Goal: Task Accomplishment & Management: Use online tool/utility

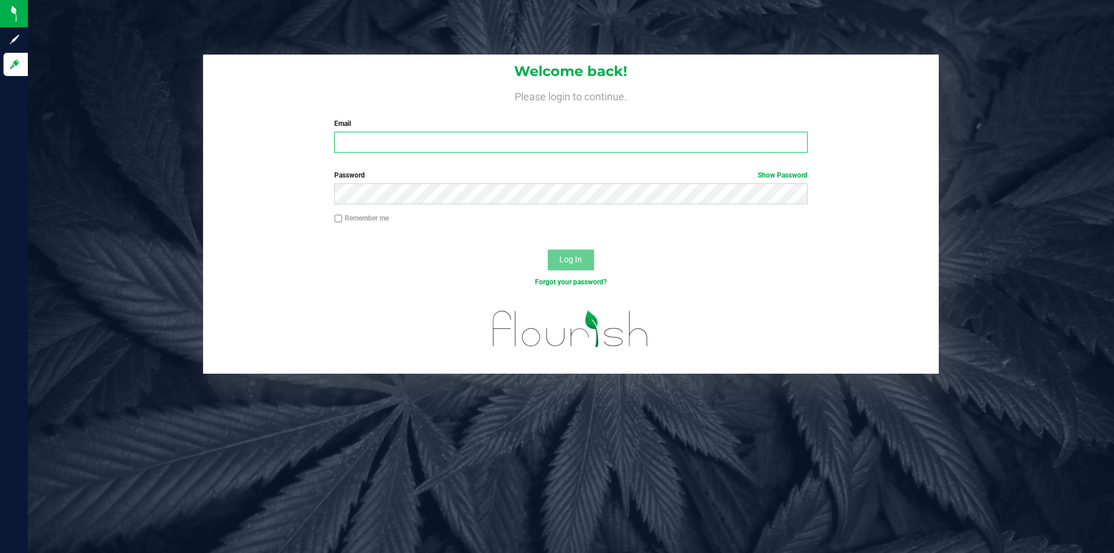
drag, startPoint x: 0, startPoint y: 0, endPoint x: 403, endPoint y: 138, distance: 426.3
click at [403, 138] on input "Email" at bounding box center [570, 142] width 473 height 21
type input "[EMAIL_ADDRESS][DOMAIN_NAME]"
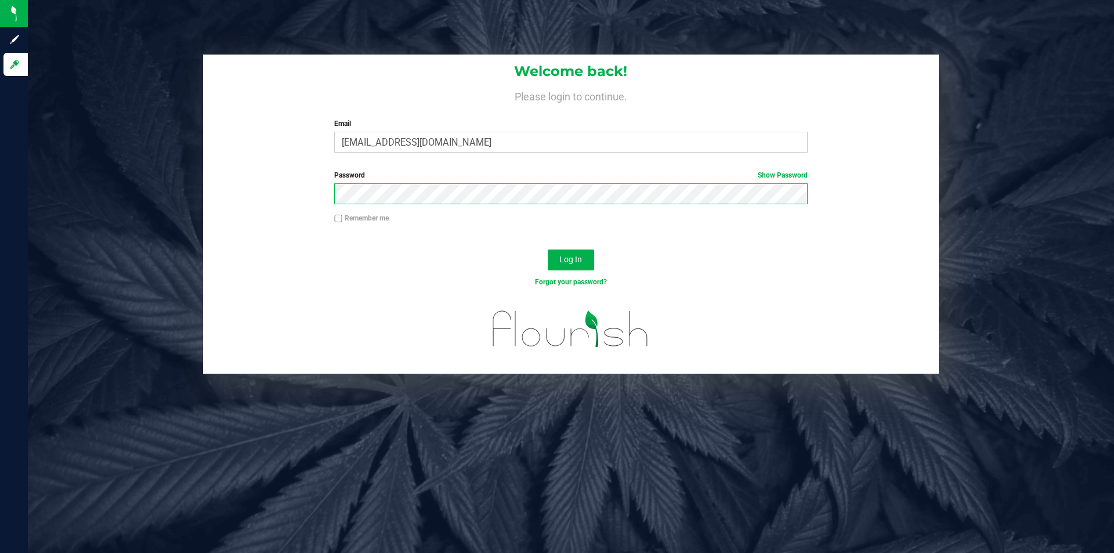
click at [548, 250] on button "Log In" at bounding box center [571, 260] width 46 height 21
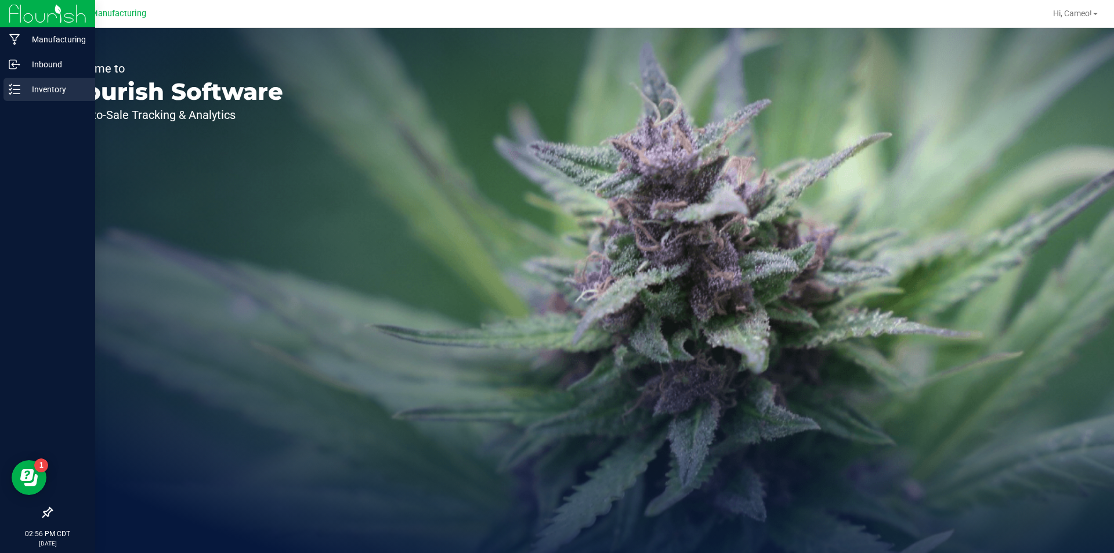
click at [35, 92] on p "Inventory" at bounding box center [55, 89] width 70 height 14
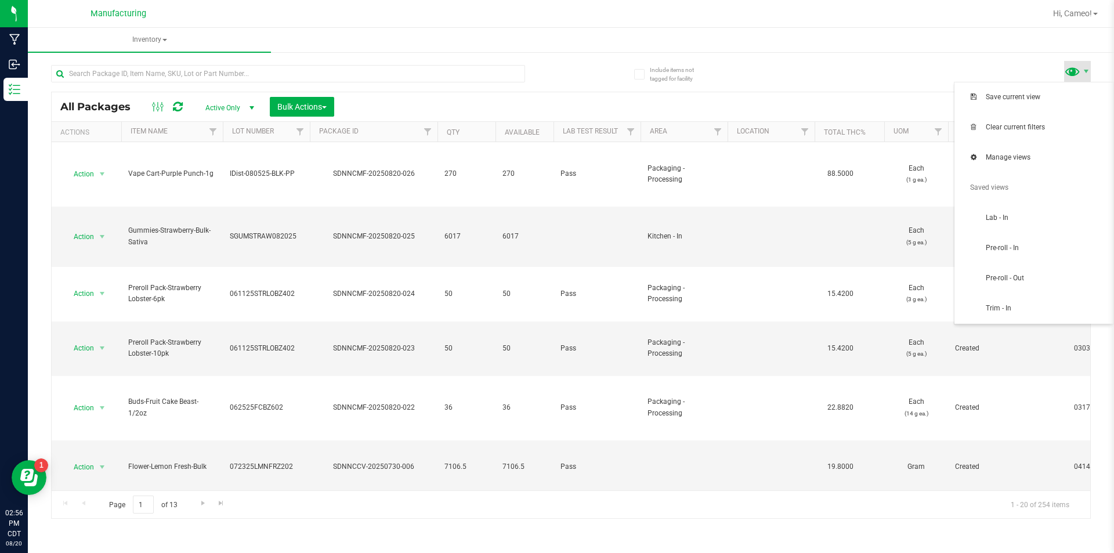
click at [1075, 67] on span at bounding box center [1072, 71] width 17 height 17
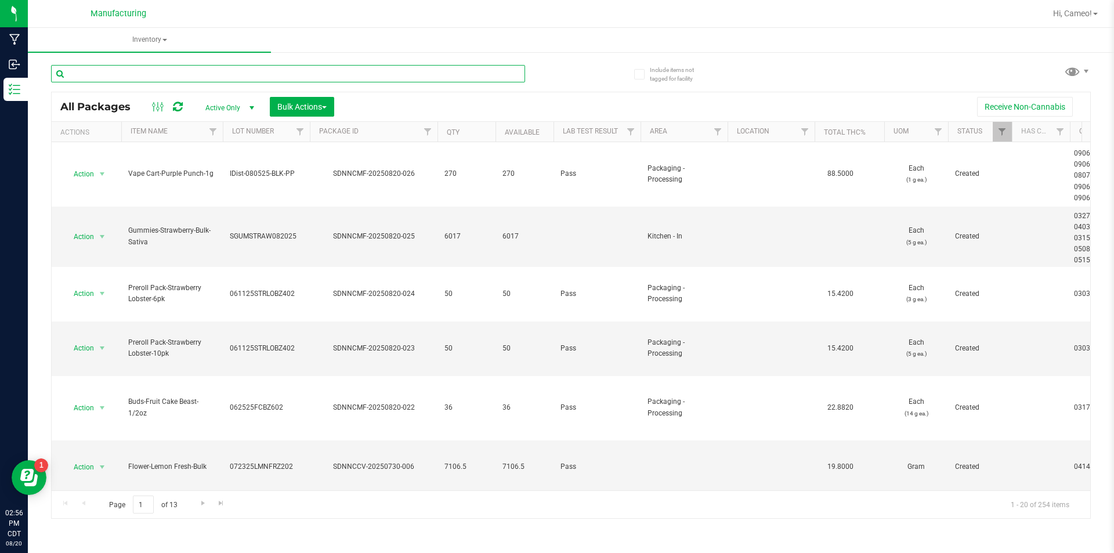
click at [353, 74] on input "text" at bounding box center [288, 73] width 474 height 17
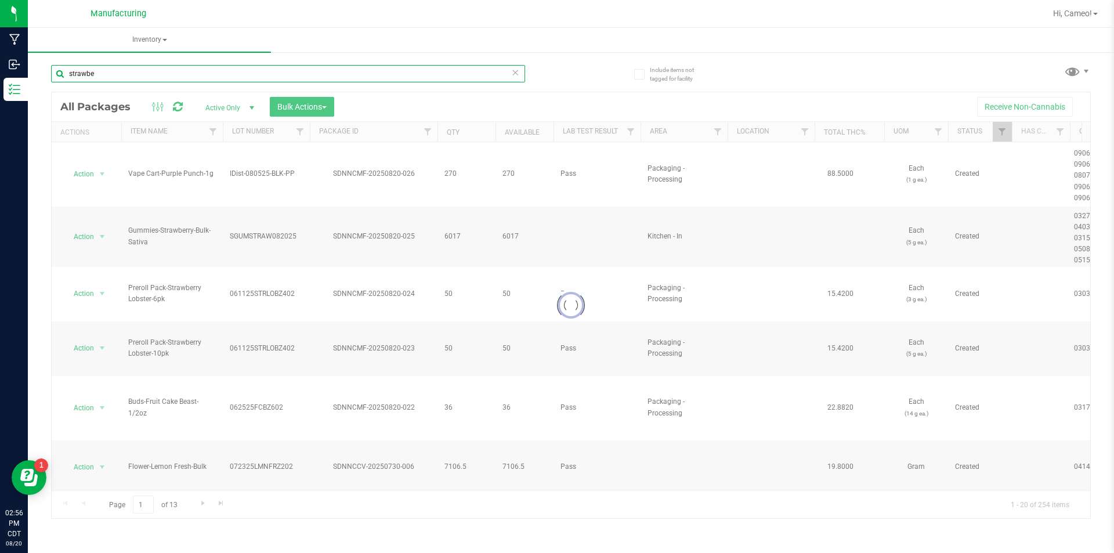
type input "strawber"
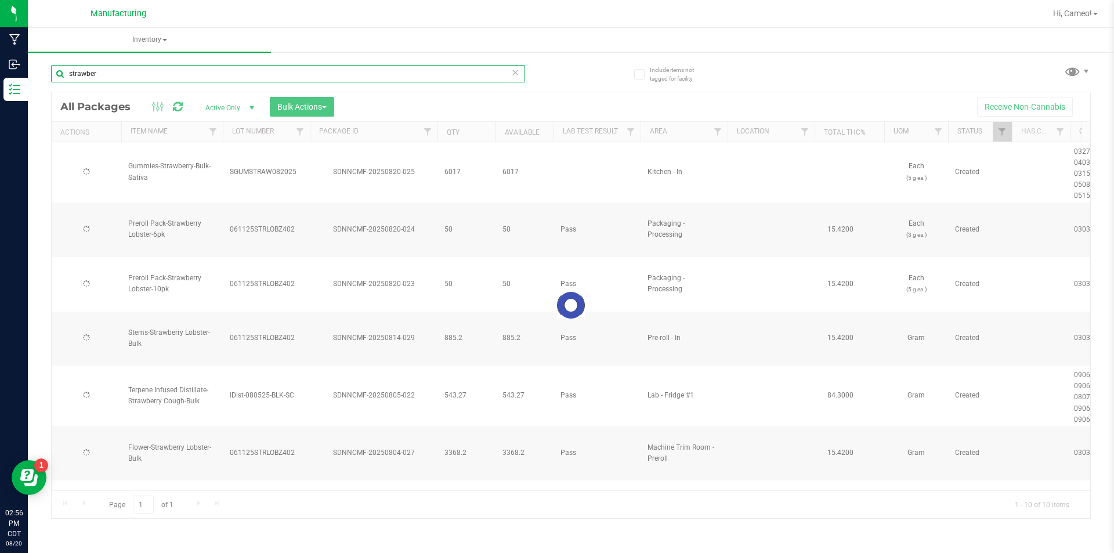
type input "[DATE]"
type input "strawberry lo"
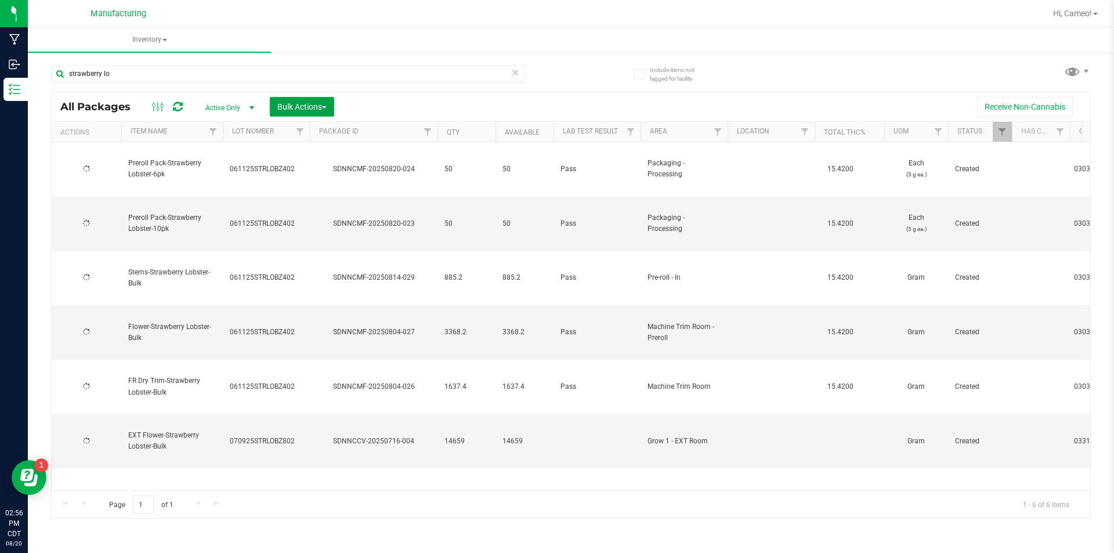
click at [317, 104] on span "Bulk Actions" at bounding box center [301, 106] width 49 height 9
click at [355, 136] on span "Add to manufacturing run" at bounding box center [321, 132] width 88 height 9
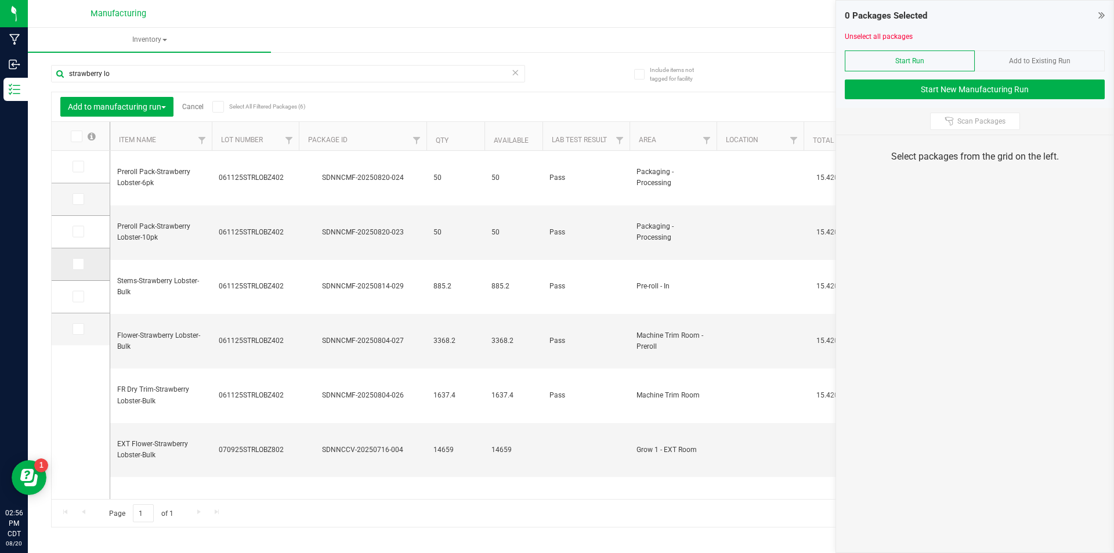
click at [81, 266] on span at bounding box center [79, 264] width 12 height 12
click at [0, 0] on input "checkbox" at bounding box center [0, 0] width 0 height 0
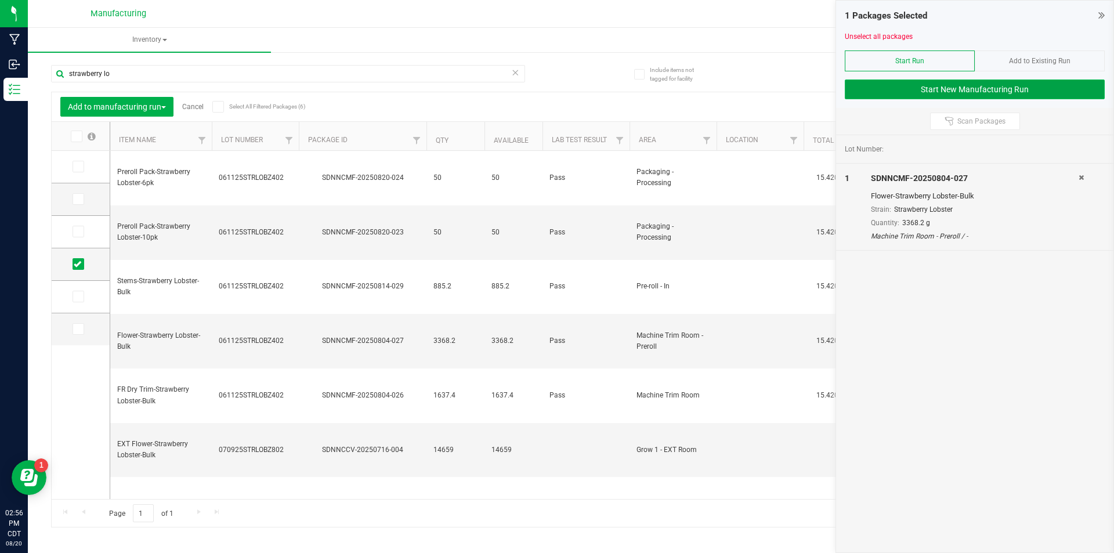
click at [1024, 82] on button "Start New Manufacturing Run" at bounding box center [975, 89] width 260 height 20
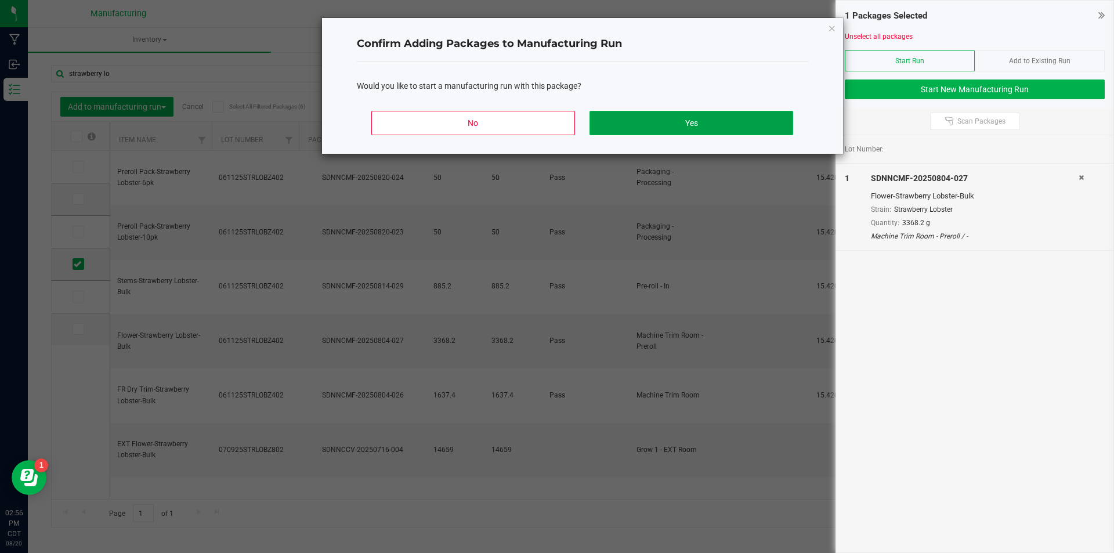
click at [730, 126] on button "Yes" at bounding box center [691, 123] width 203 height 24
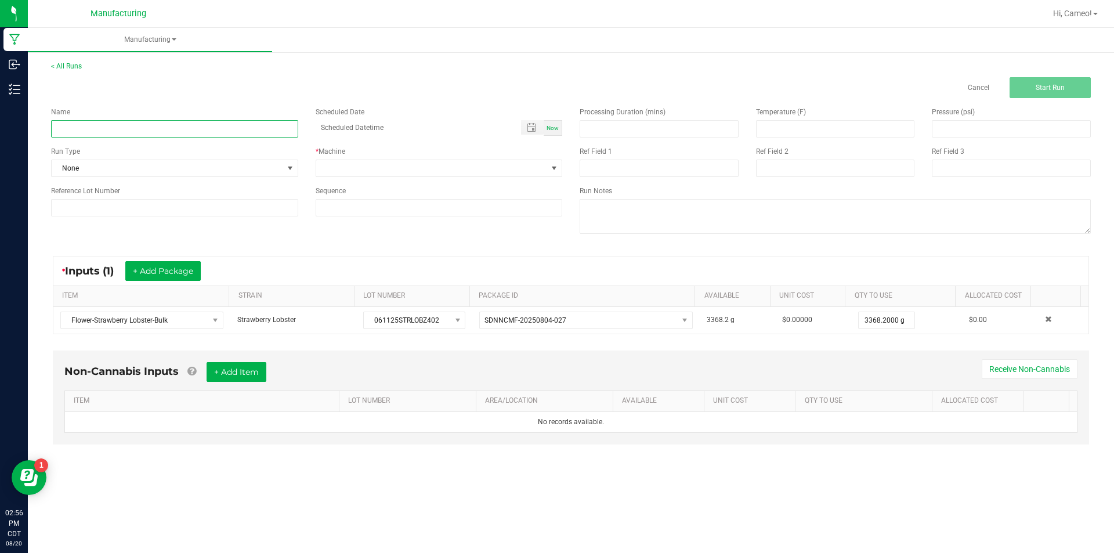
click at [186, 122] on input at bounding box center [174, 128] width 247 height 17
type input "082025 - Strawberry Lobster"
click at [556, 131] on span "Now" at bounding box center [553, 128] width 12 height 6
type input "[DATE] 2:56 PM"
drag, startPoint x: 526, startPoint y: 164, endPoint x: 446, endPoint y: 175, distance: 80.3
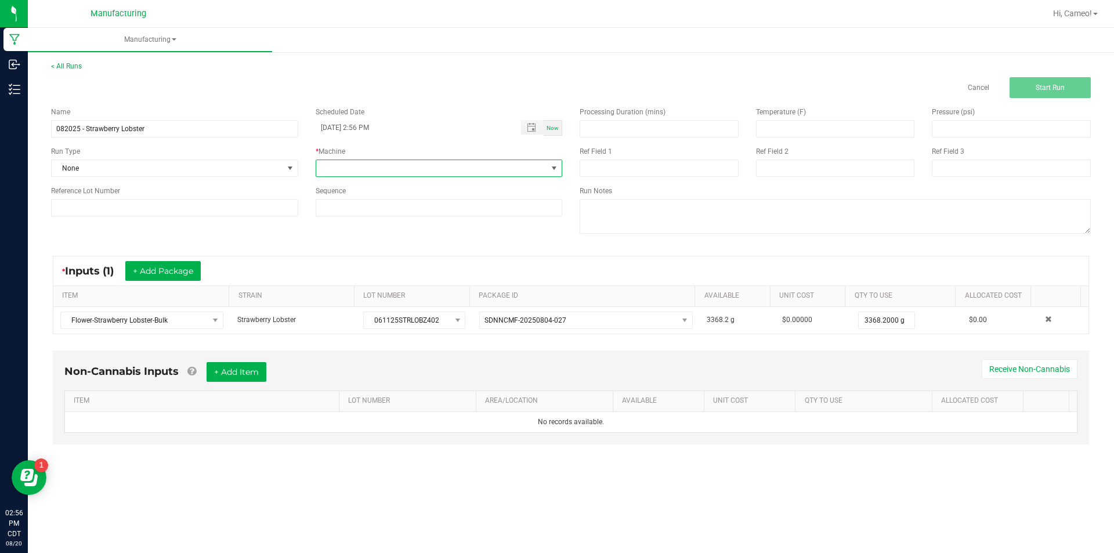
click at [525, 164] on span at bounding box center [432, 168] width 232 height 16
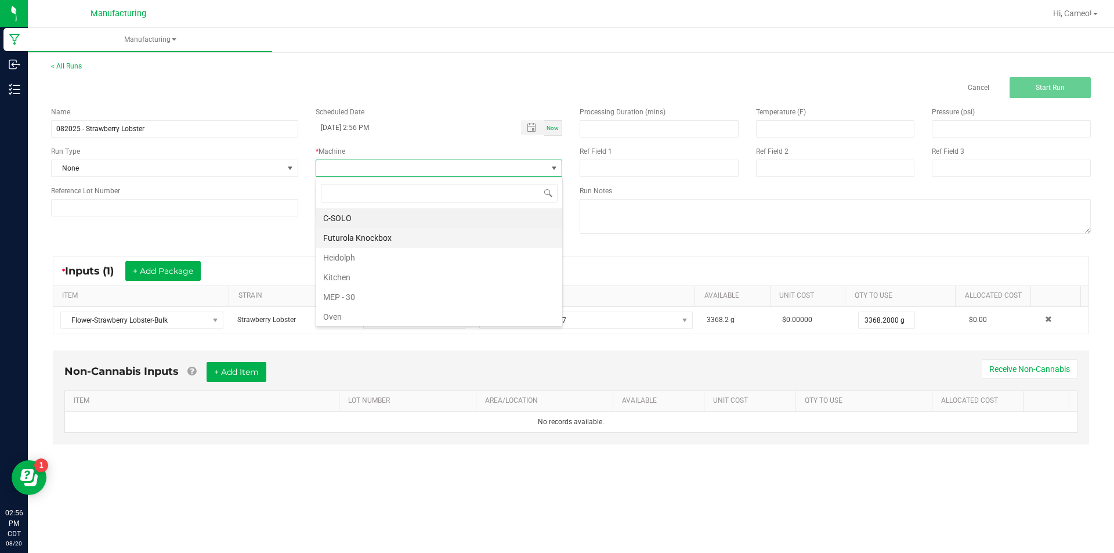
click at [344, 237] on li "Futurola Knockbox" at bounding box center [439, 238] width 246 height 20
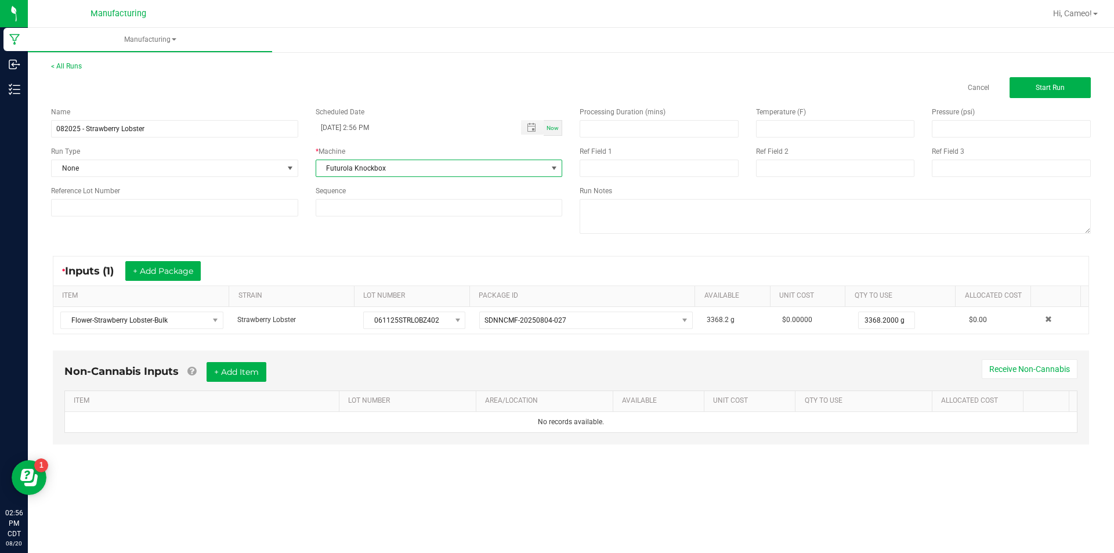
click at [221, 154] on div "Run Type" at bounding box center [174, 151] width 247 height 10
click at [220, 165] on span "None" at bounding box center [168, 168] width 232 height 16
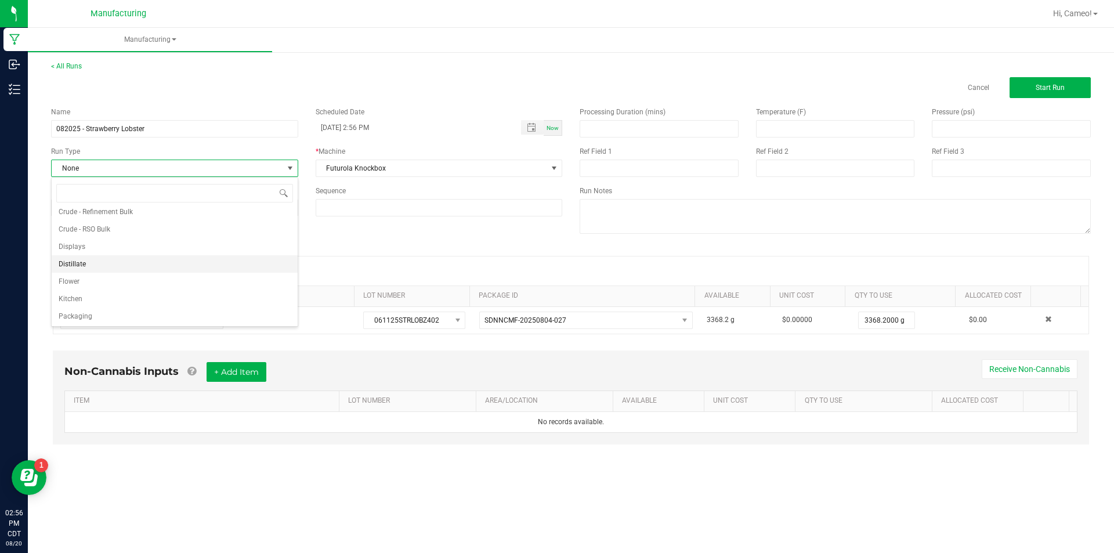
scroll to position [58, 0]
click at [95, 317] on li "Pre-roll" at bounding box center [175, 315] width 246 height 17
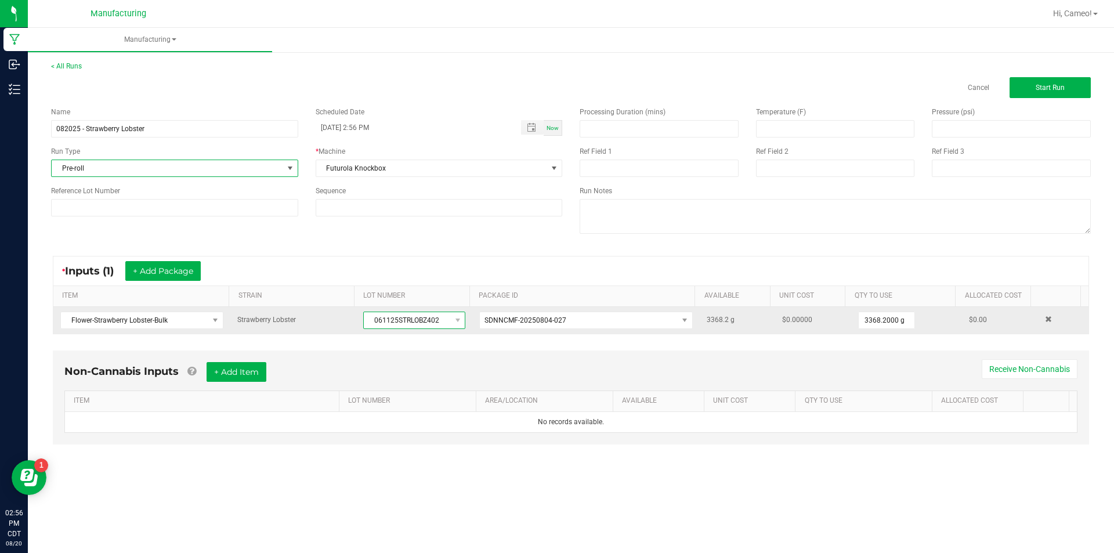
click at [406, 323] on span "061125STRLOBZ402" at bounding box center [407, 320] width 86 height 16
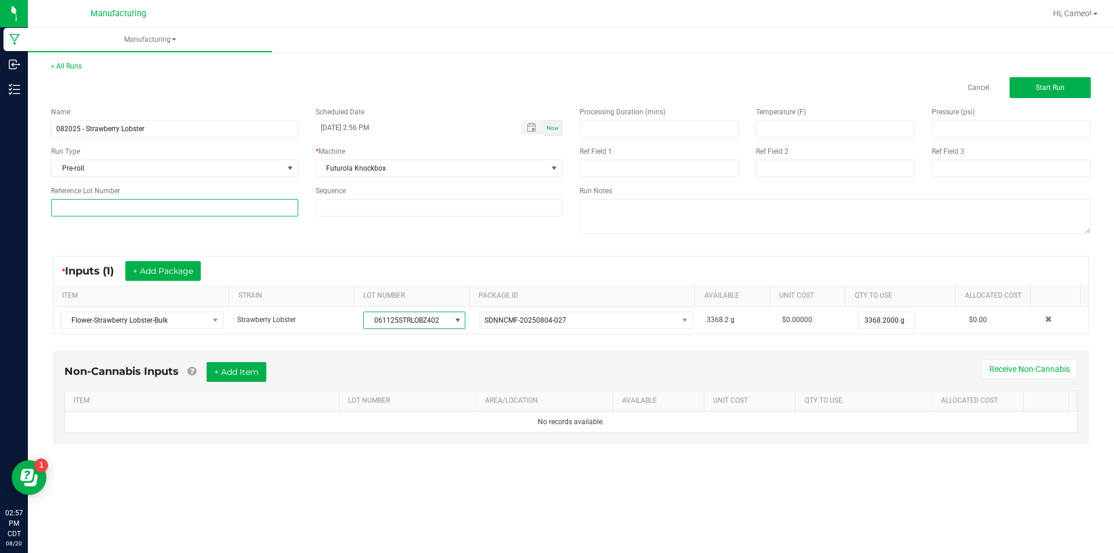
click at [165, 204] on input at bounding box center [174, 207] width 247 height 17
paste input "061125STRLOBZ402"
type input "061125STRLOBZ402"
click at [1044, 83] on button "Start Run" at bounding box center [1050, 87] width 81 height 21
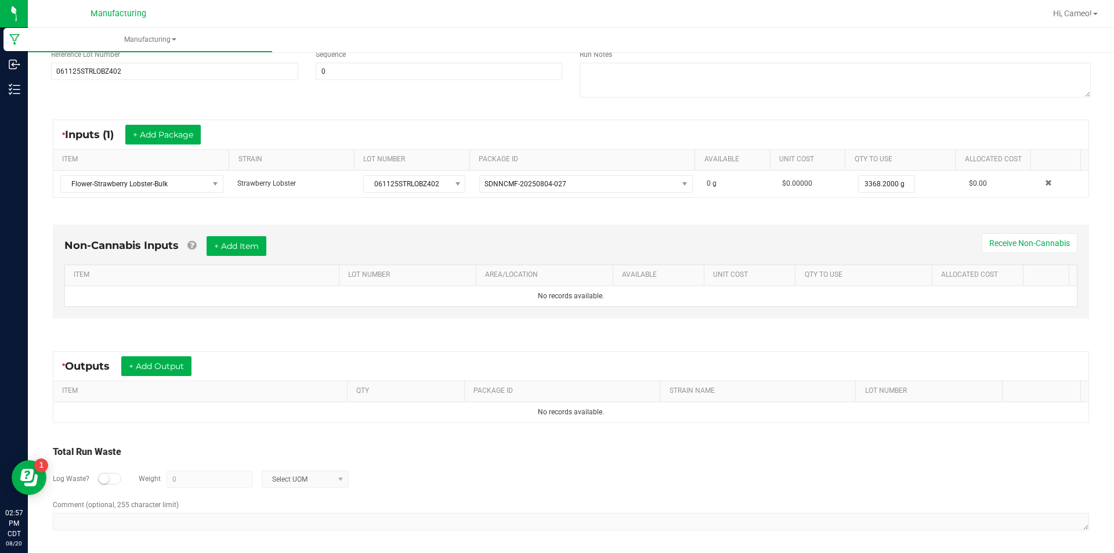
scroll to position [154, 0]
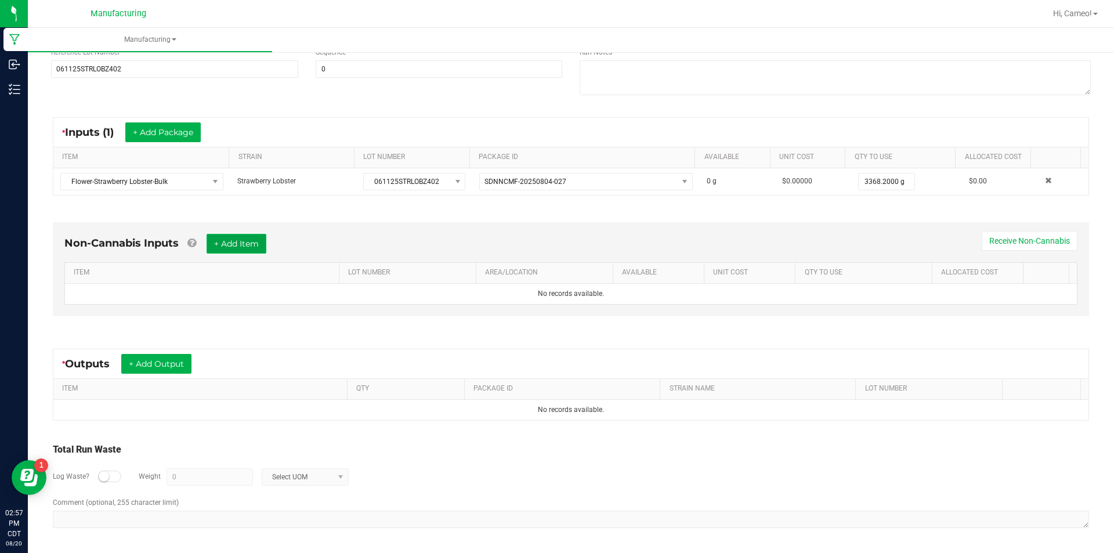
click at [260, 249] on button "+ Add Item" at bounding box center [237, 244] width 60 height 20
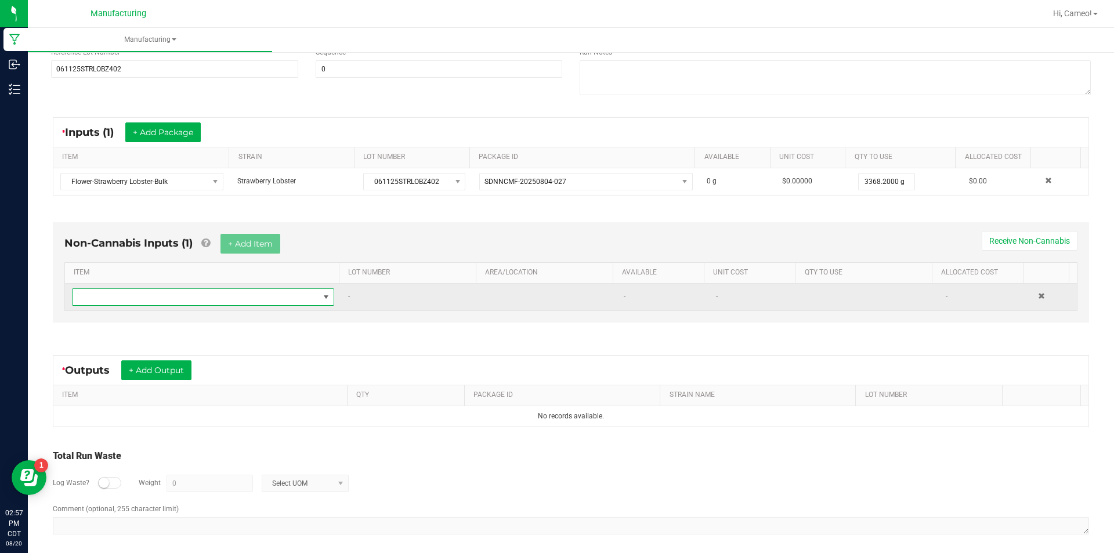
click at [248, 297] on span "NO DATA FOUND" at bounding box center [196, 297] width 247 height 16
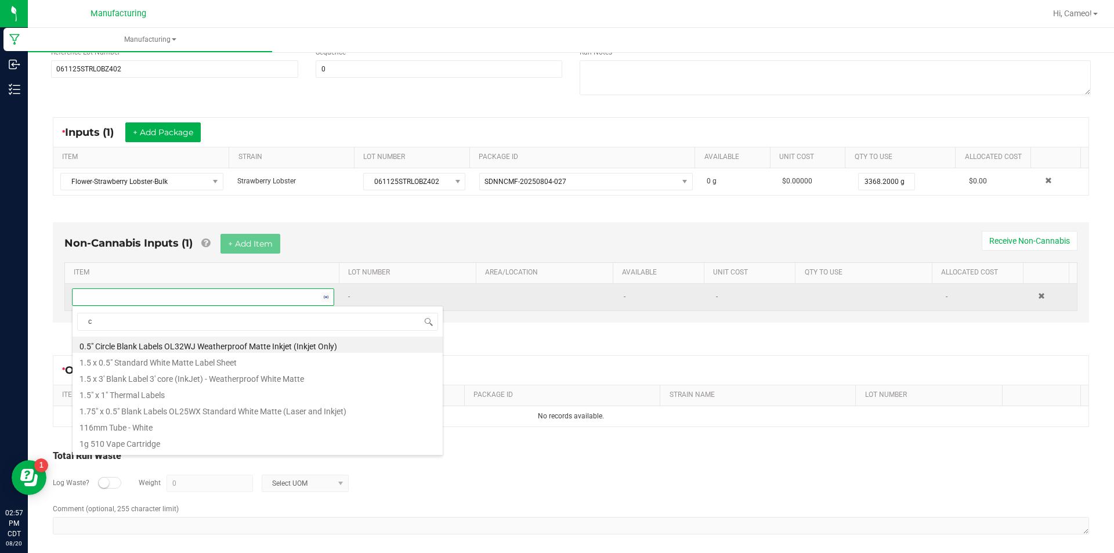
scroll to position [17, 258]
type input "cones"
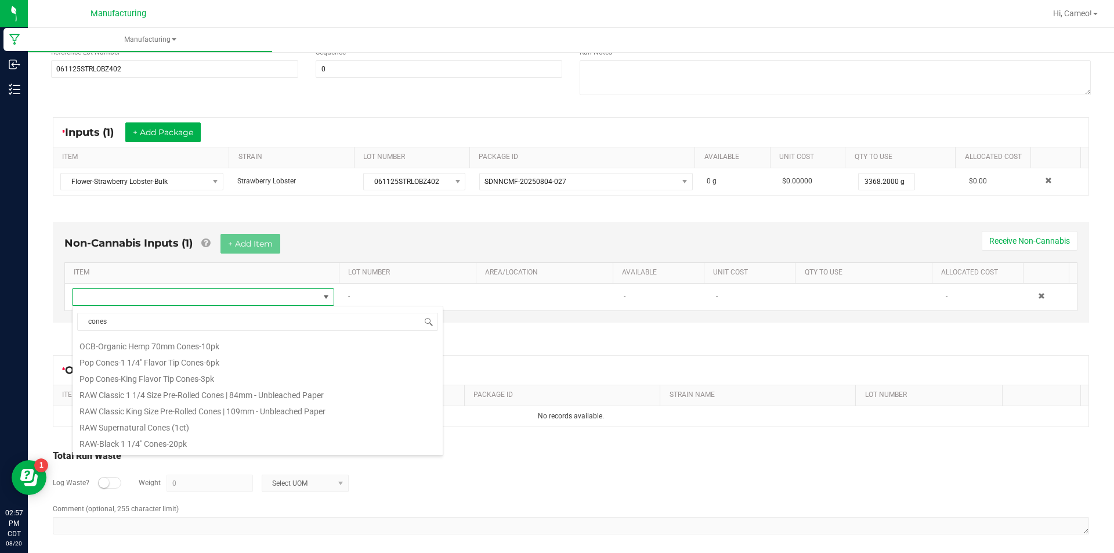
scroll to position [522, 0]
click at [223, 407] on li "RAW Classic King Size Pre-Rolled Cones | 109mm - Unbleached Paper" at bounding box center [258, 407] width 370 height 16
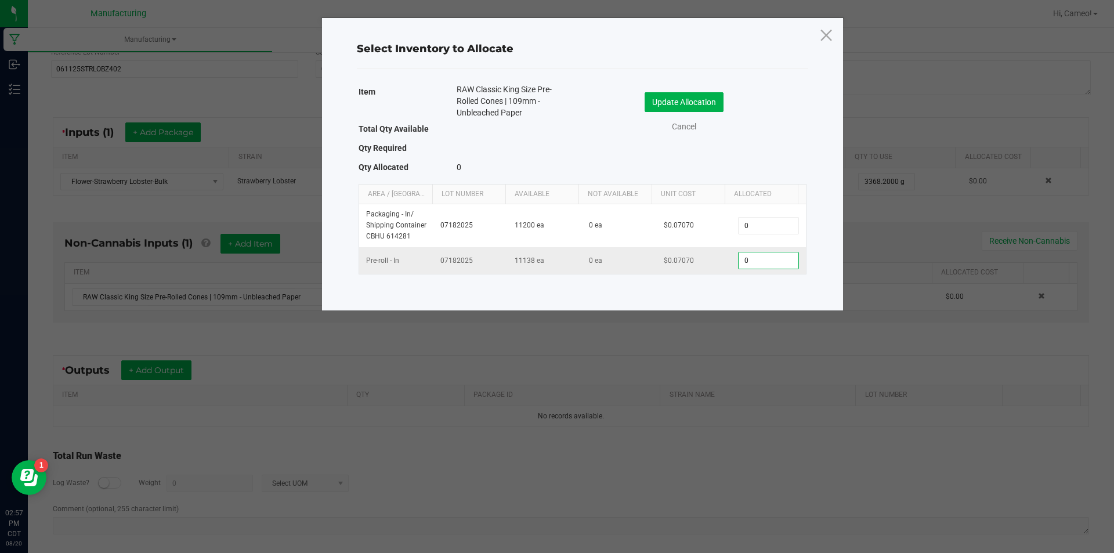
click at [753, 259] on input "0" at bounding box center [768, 260] width 59 height 16
type input "250"
click at [704, 99] on button "Update Allocation" at bounding box center [684, 102] width 79 height 20
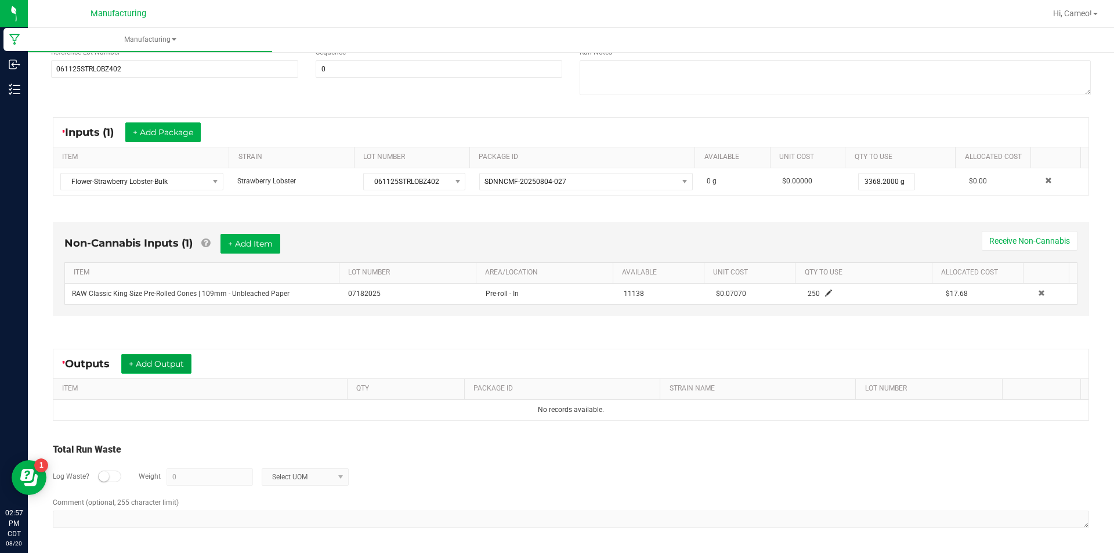
click at [167, 367] on button "+ Add Output" at bounding box center [156, 364] width 70 height 20
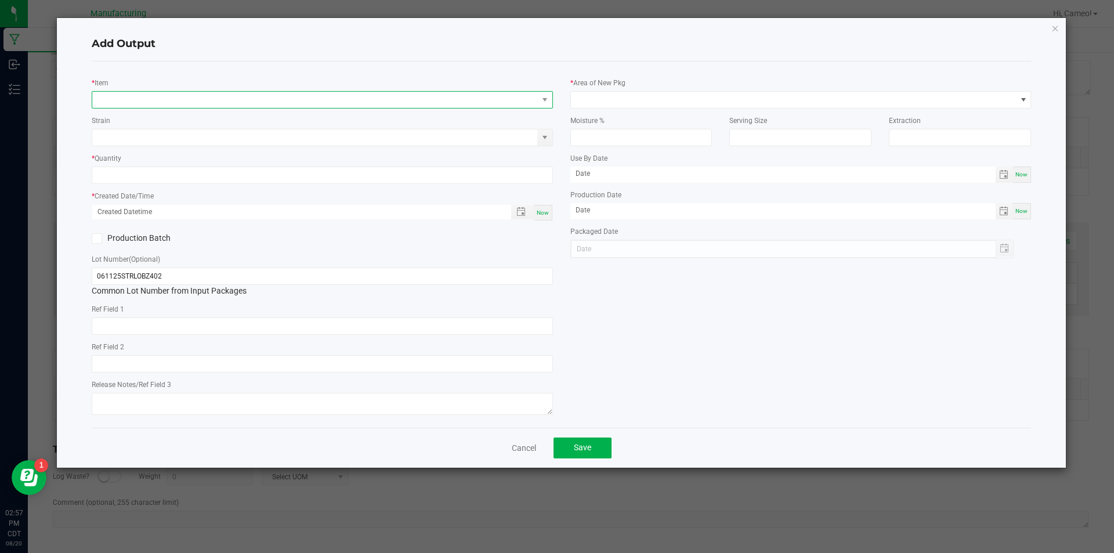
click at [293, 106] on span "NO DATA FOUND" at bounding box center [315, 100] width 446 height 16
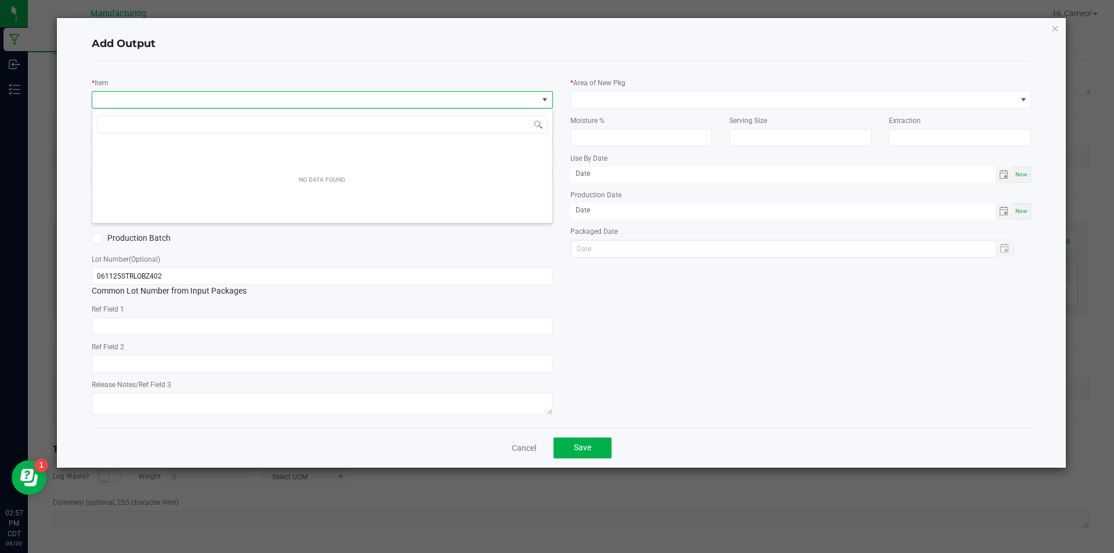
scroll to position [17, 461]
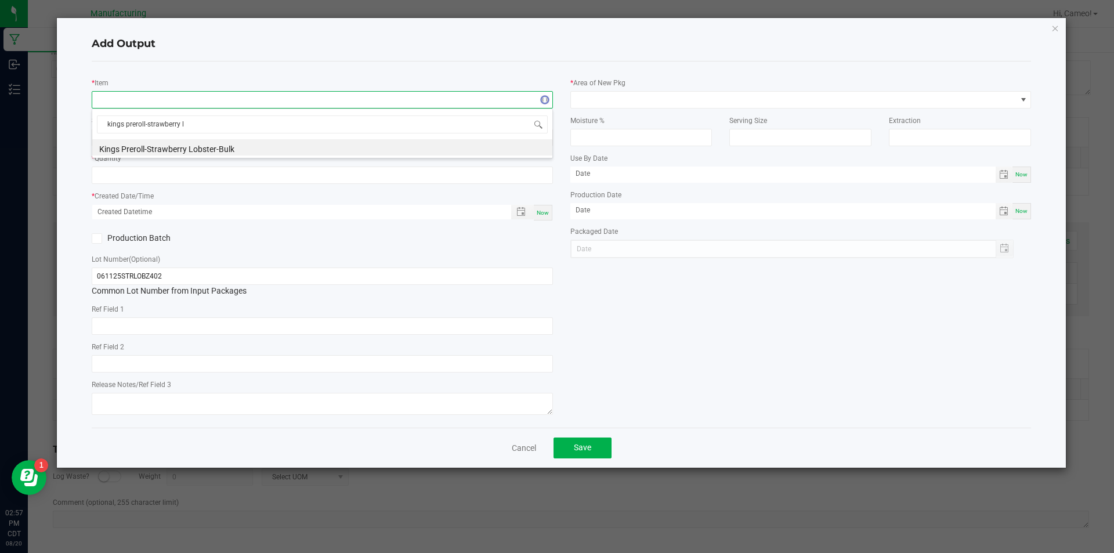
type input "kings preroll-strawberry lo"
click at [279, 145] on li "Kings Preroll-Strawberry Lobster-Bulk" at bounding box center [322, 147] width 460 height 16
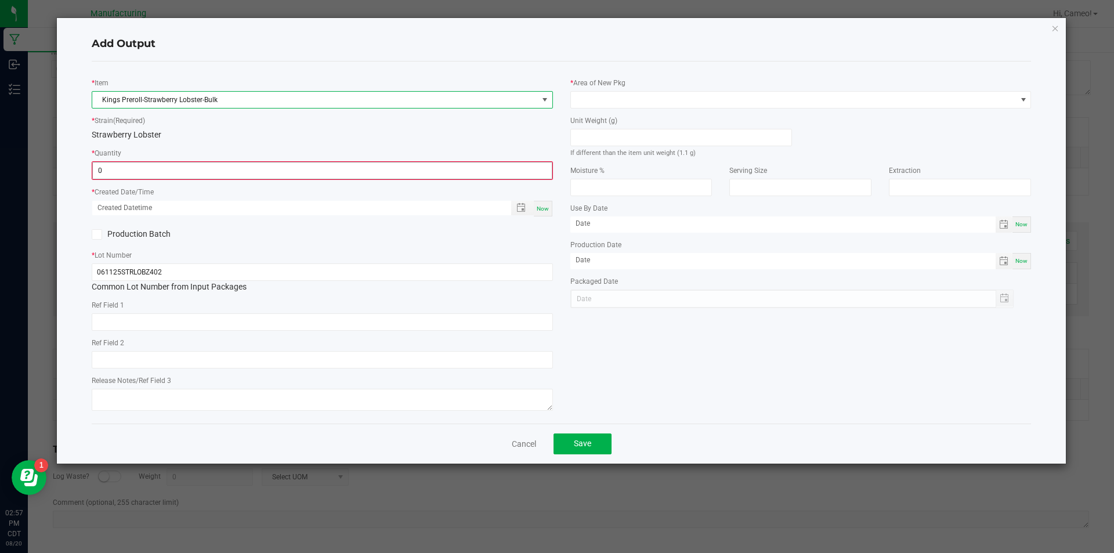
click at [272, 169] on input "0" at bounding box center [322, 170] width 459 height 16
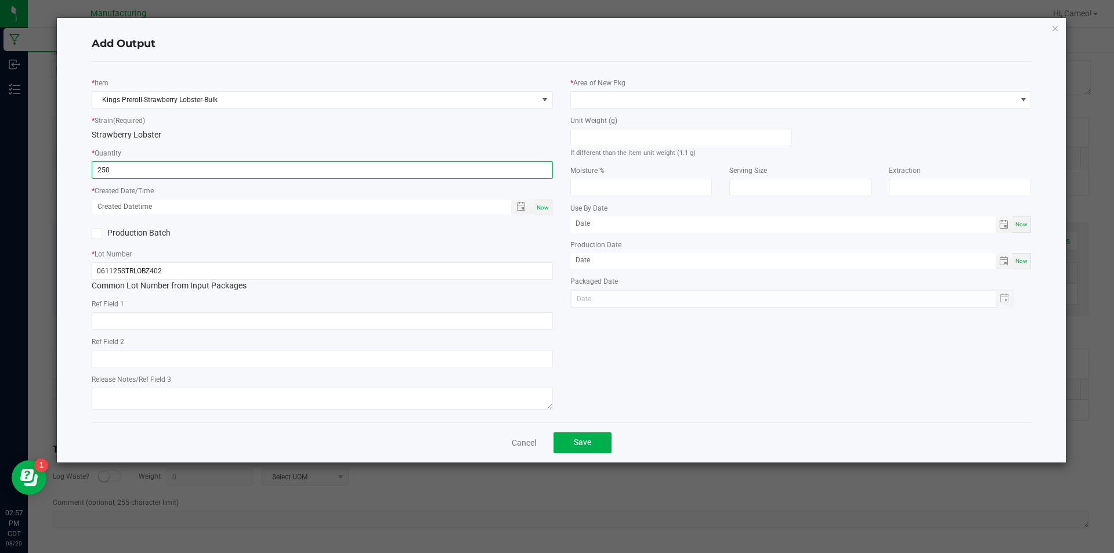
type input "250 ea"
click at [543, 207] on span "Now" at bounding box center [543, 207] width 12 height 6
type input "[DATE] 2:57 PM"
type input "[DATE]"
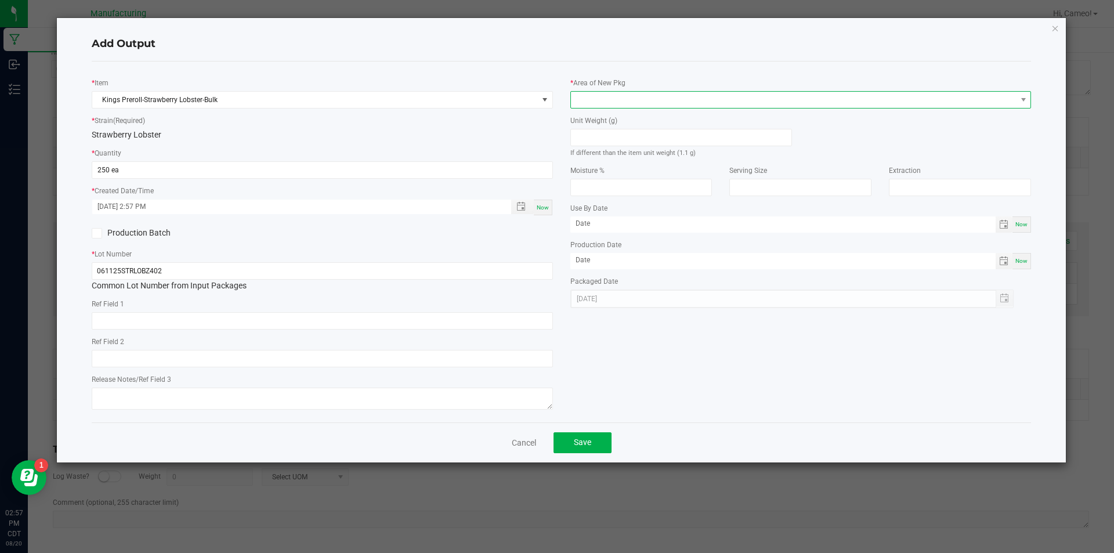
click at [628, 101] on span at bounding box center [794, 100] width 446 height 16
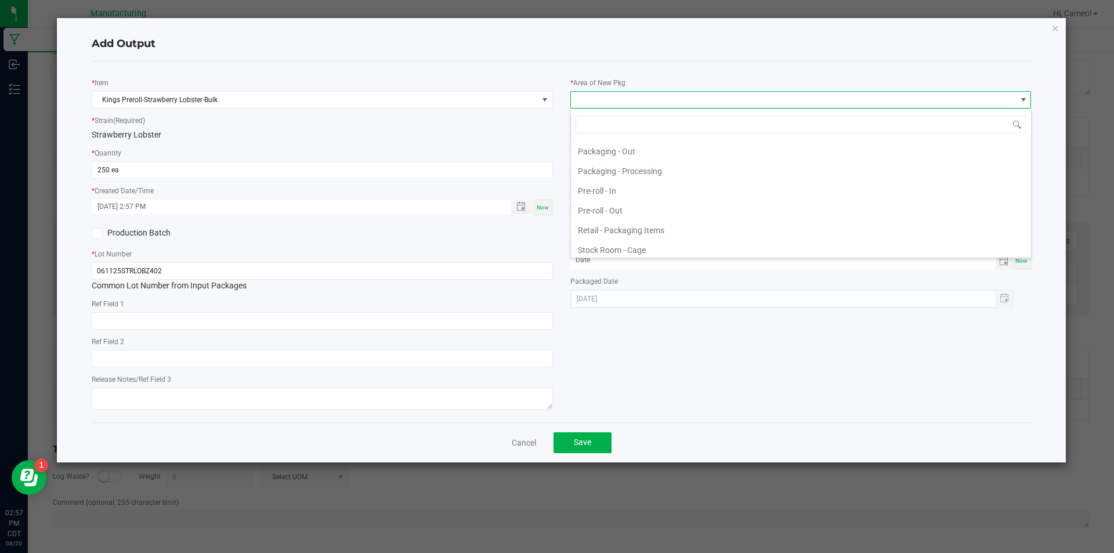
scroll to position [406, 0]
click at [616, 179] on li "Pre-roll - Out" at bounding box center [801, 177] width 460 height 20
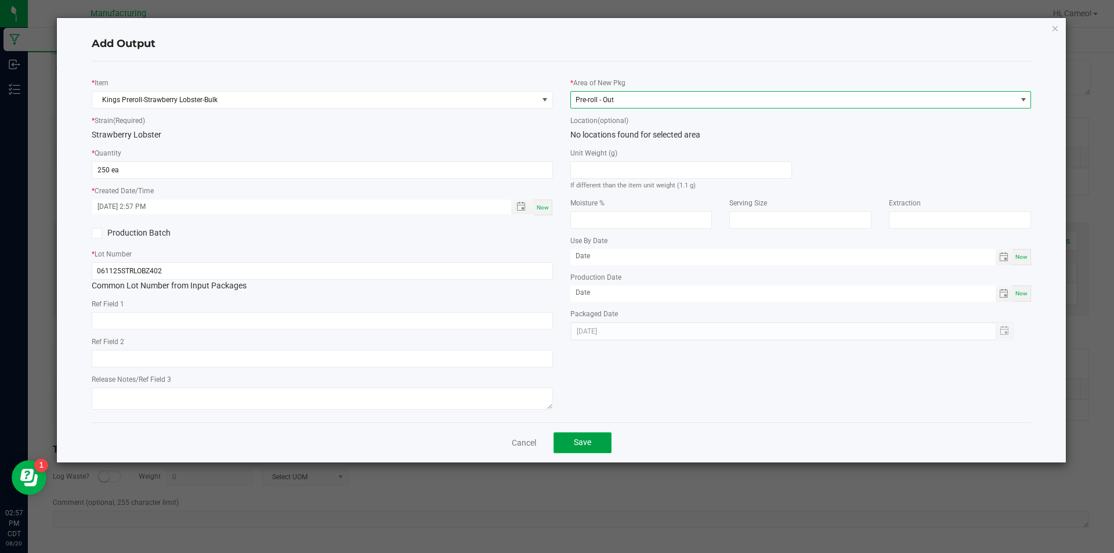
click at [590, 444] on span "Save" at bounding box center [582, 442] width 17 height 9
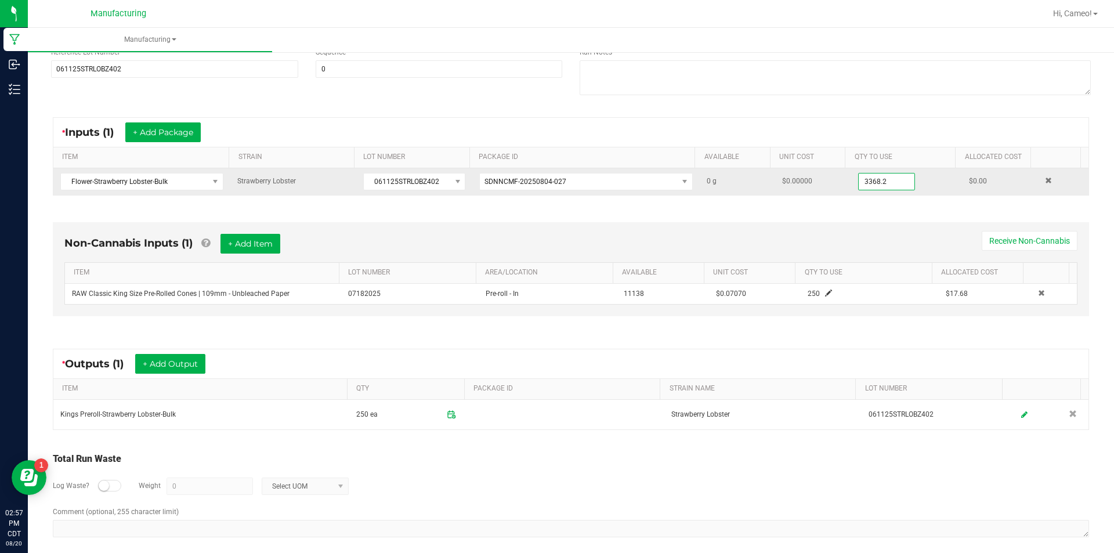
click at [883, 182] on input "3368.2" at bounding box center [887, 181] width 56 height 16
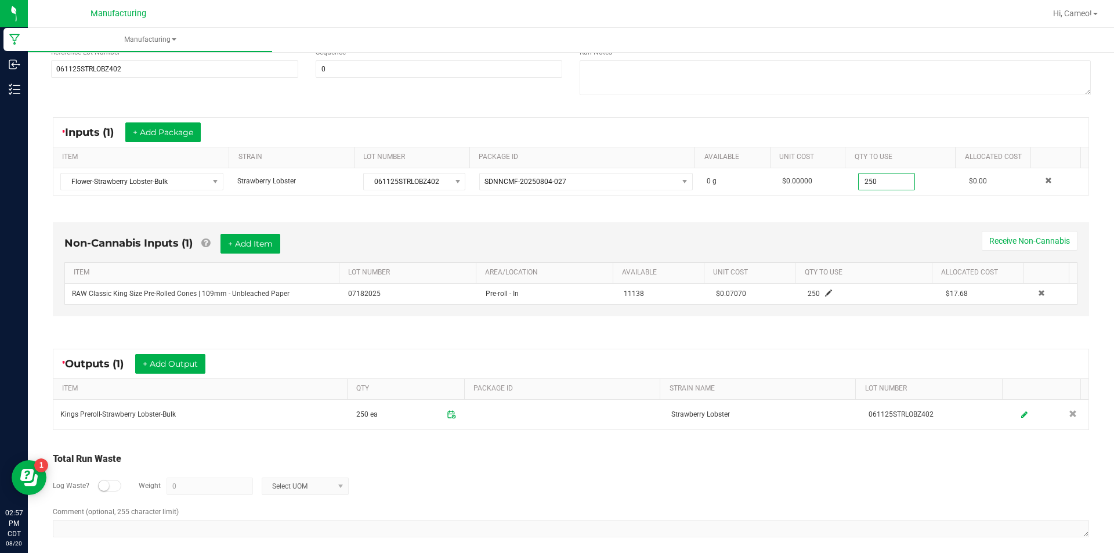
type input "250.0000 g"
click at [872, 211] on div "Non-Cannabis Inputs (1) + Add Item Receive Non-Cannabis ITEM LOT NUMBER AREA/LO…" at bounding box center [570, 272] width 1057 height 132
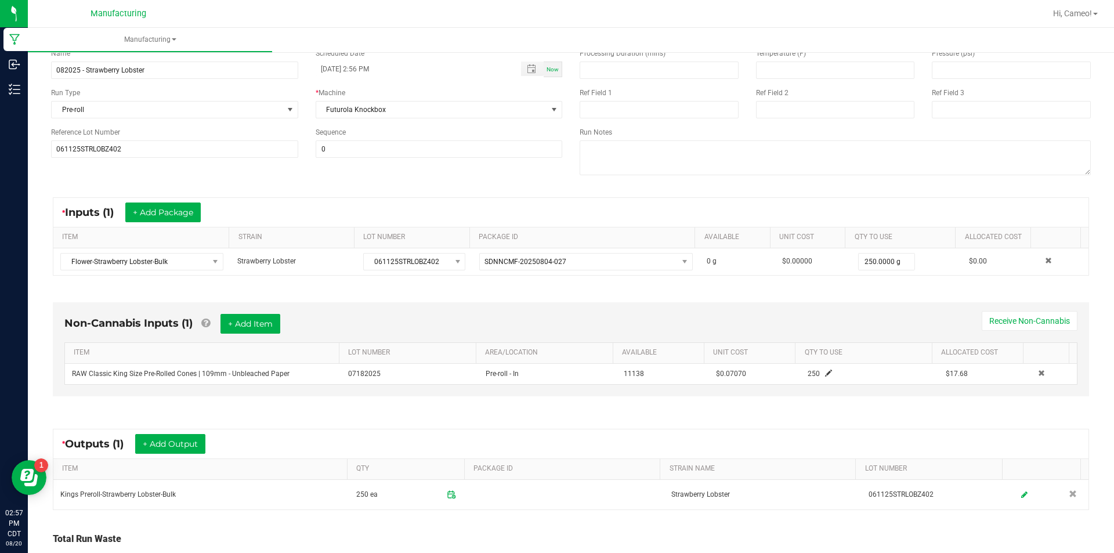
scroll to position [0, 0]
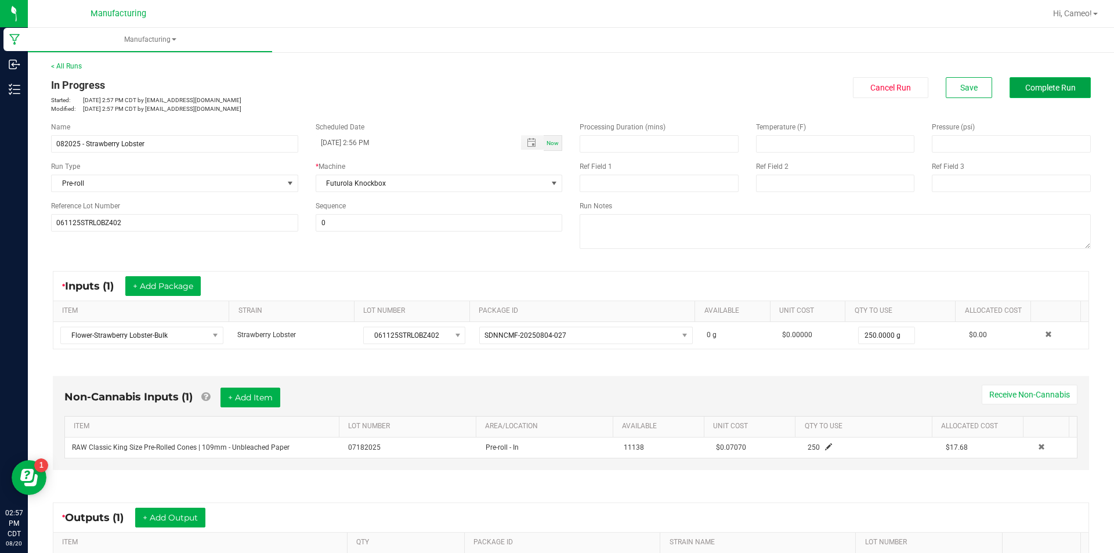
click at [1015, 92] on button "Complete Run" at bounding box center [1050, 87] width 81 height 21
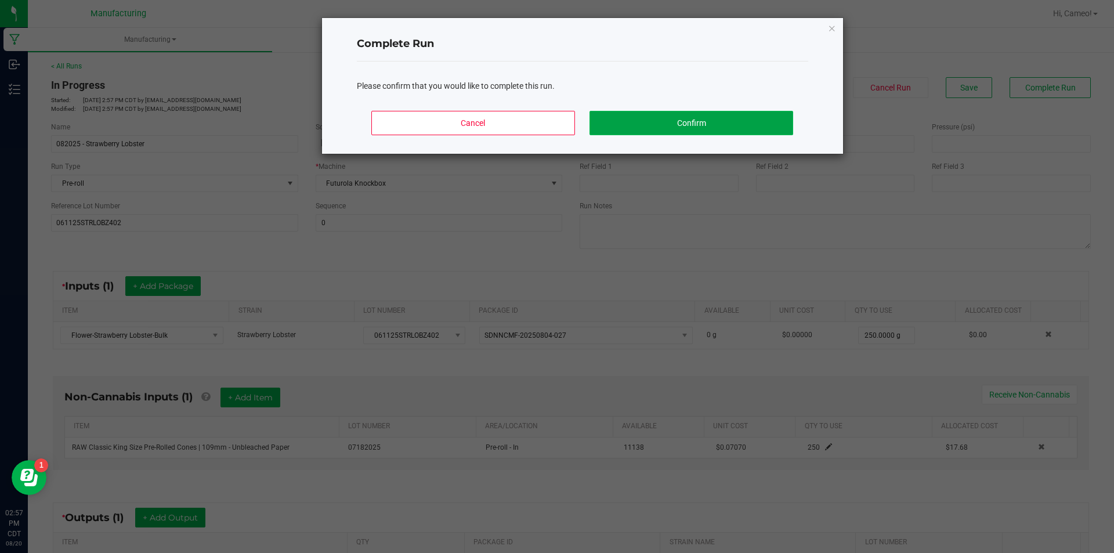
click at [739, 125] on button "Confirm" at bounding box center [691, 123] width 203 height 24
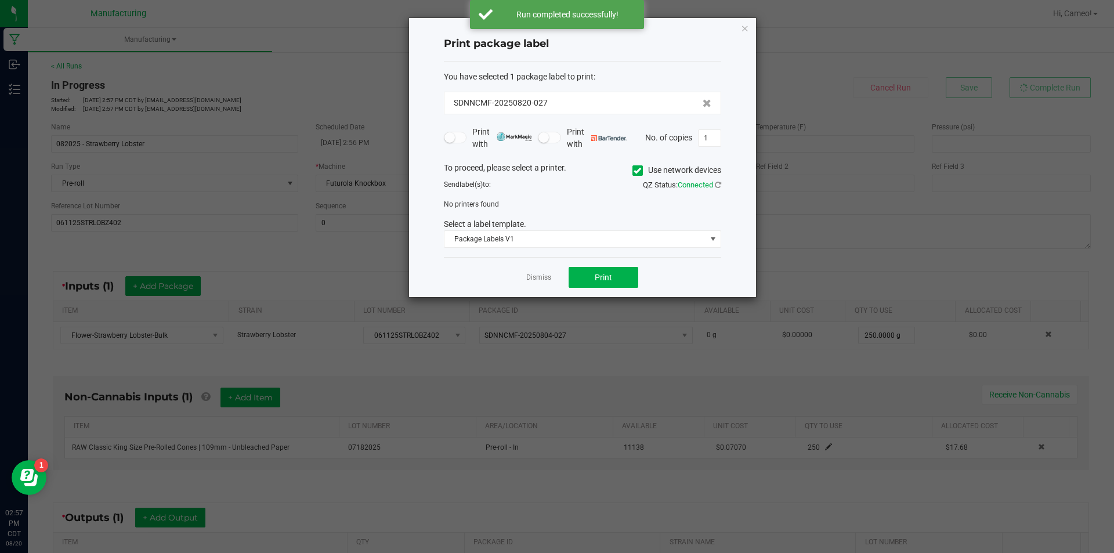
click at [634, 171] on icon at bounding box center [638, 171] width 8 height 0
click at [0, 0] on input "Use network devices" at bounding box center [0, 0] width 0 height 0
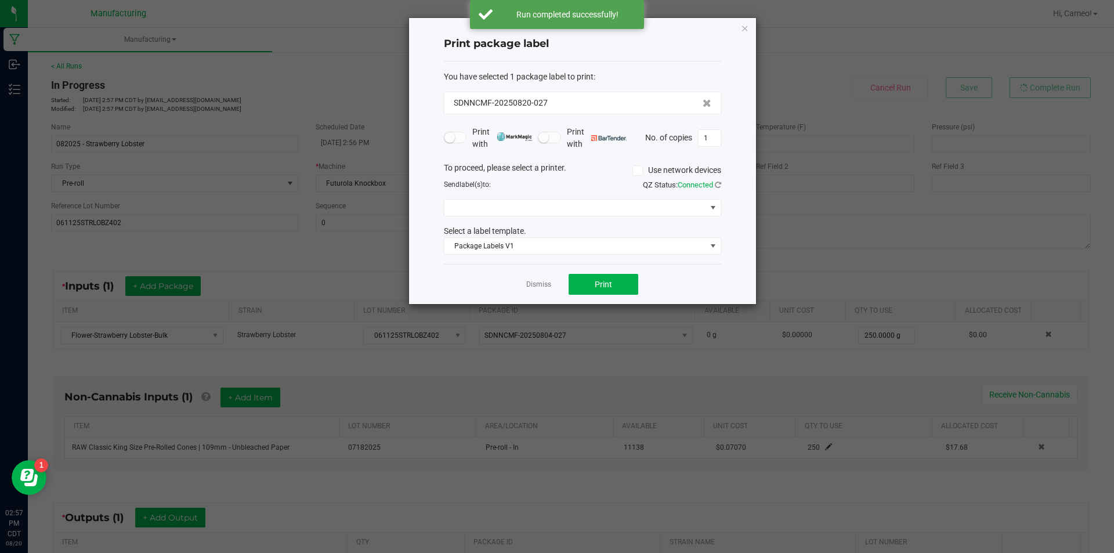
drag, startPoint x: 605, startPoint y: 223, endPoint x: 601, endPoint y: 204, distance: 19.0
click at [604, 223] on div "To proceed, please select a printer. Use network devices Send label(s) to: QZ S…" at bounding box center [582, 208] width 277 height 93
click at [601, 204] on span at bounding box center [575, 208] width 262 height 16
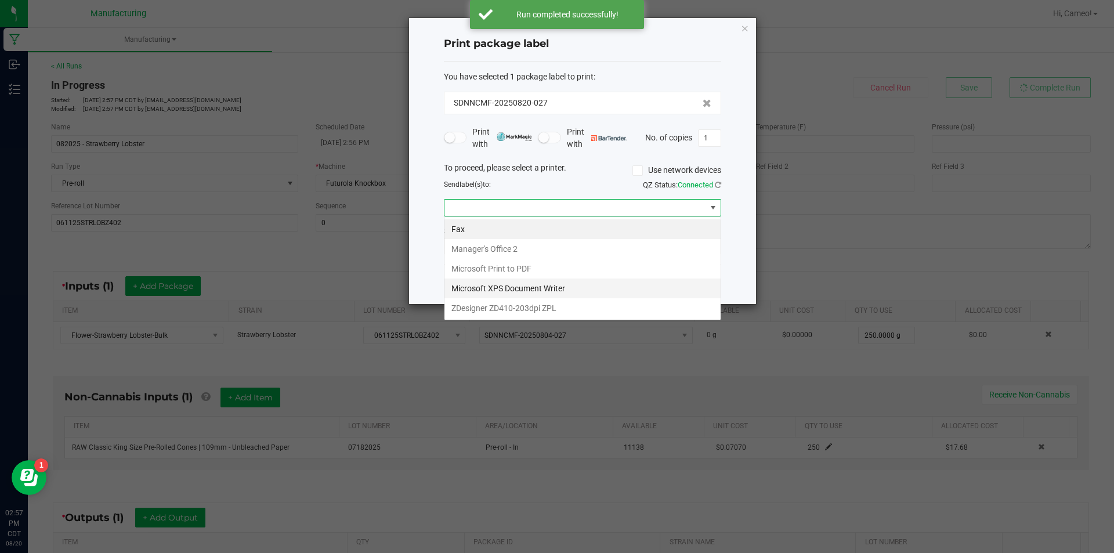
scroll to position [17, 277]
click at [570, 312] on ZPL "ZDesigner ZD410-203dpi ZPL" at bounding box center [582, 308] width 276 height 20
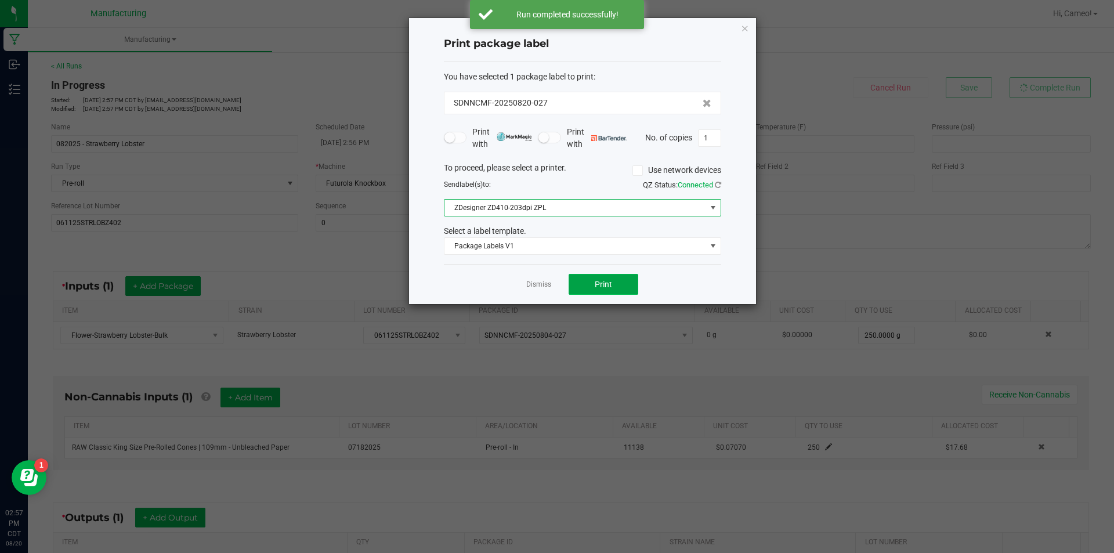
click at [607, 290] on button "Print" at bounding box center [604, 284] width 70 height 21
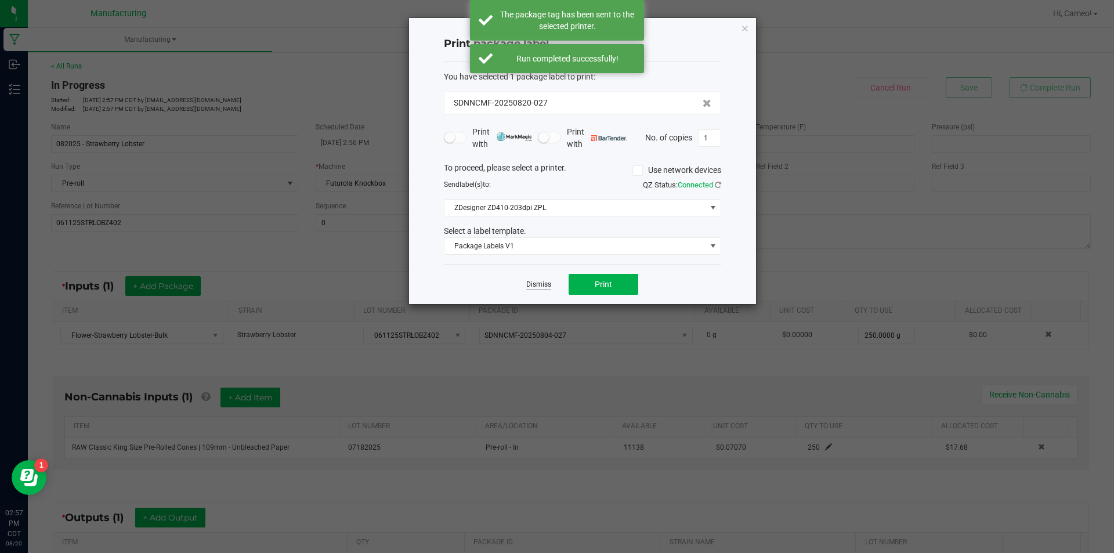
click at [543, 284] on link "Dismiss" at bounding box center [538, 285] width 25 height 10
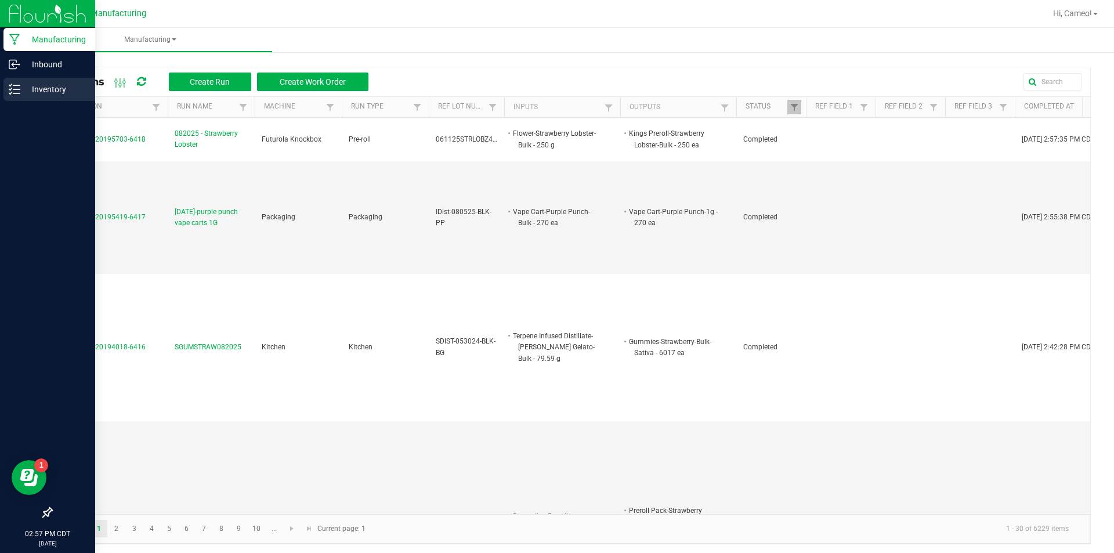
click at [10, 90] on icon at bounding box center [10, 89] width 2 height 2
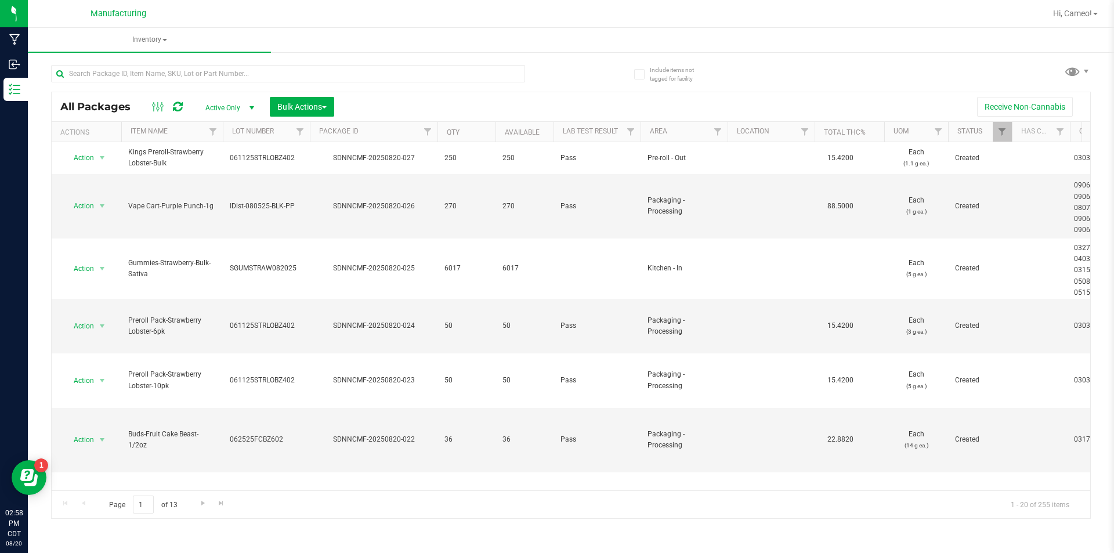
click at [1077, 3] on div "Hi, Cameo!" at bounding box center [1077, 13] width 63 height 23
click at [1082, 11] on span "Hi, Cameo!" at bounding box center [1072, 13] width 39 height 9
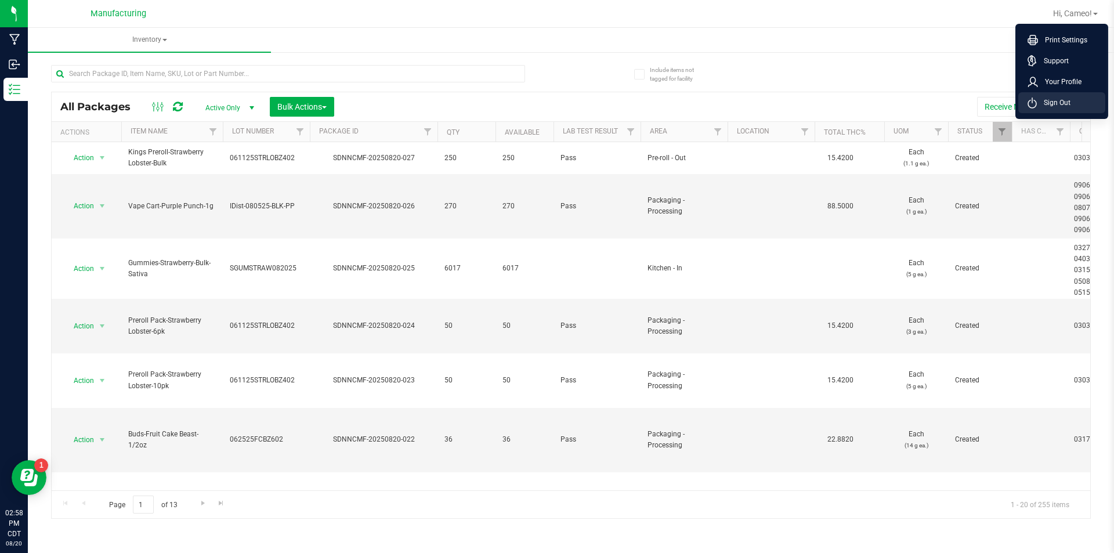
click at [1062, 107] on span "Sign Out" at bounding box center [1054, 103] width 34 height 12
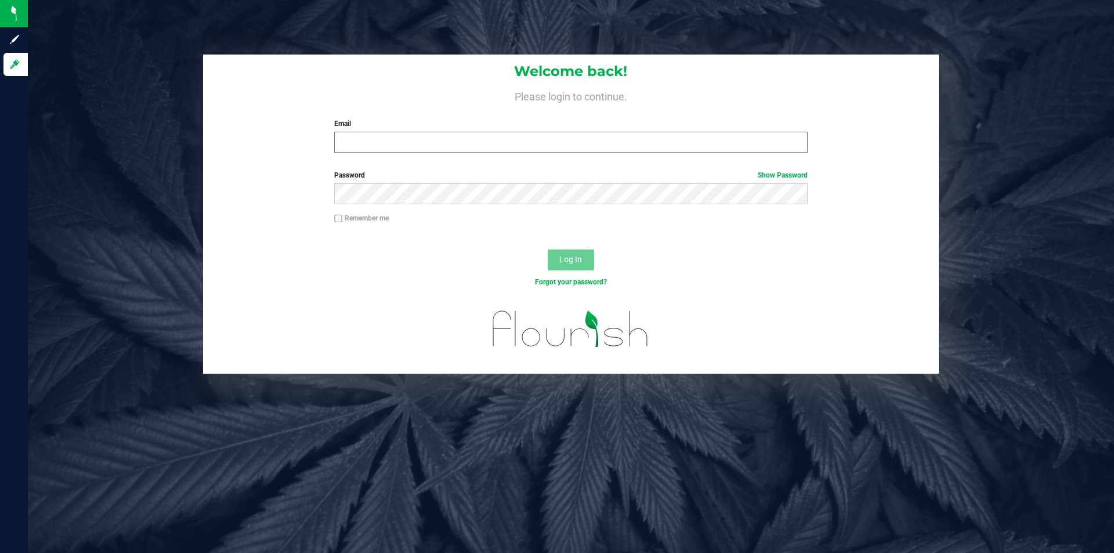
drag, startPoint x: 464, startPoint y: 155, endPoint x: 464, endPoint y: 147, distance: 8.1
click at [464, 153] on div "Welcome back! Please login to continue. Email Required Please format your email…" at bounding box center [571, 108] width 736 height 107
click at [464, 147] on input "Email" at bounding box center [570, 142] width 473 height 21
type input "[PERSON_NAME][EMAIL_ADDRESS][PERSON_NAME][DOMAIN_NAME]"
click at [548, 250] on button "Log In" at bounding box center [571, 260] width 46 height 21
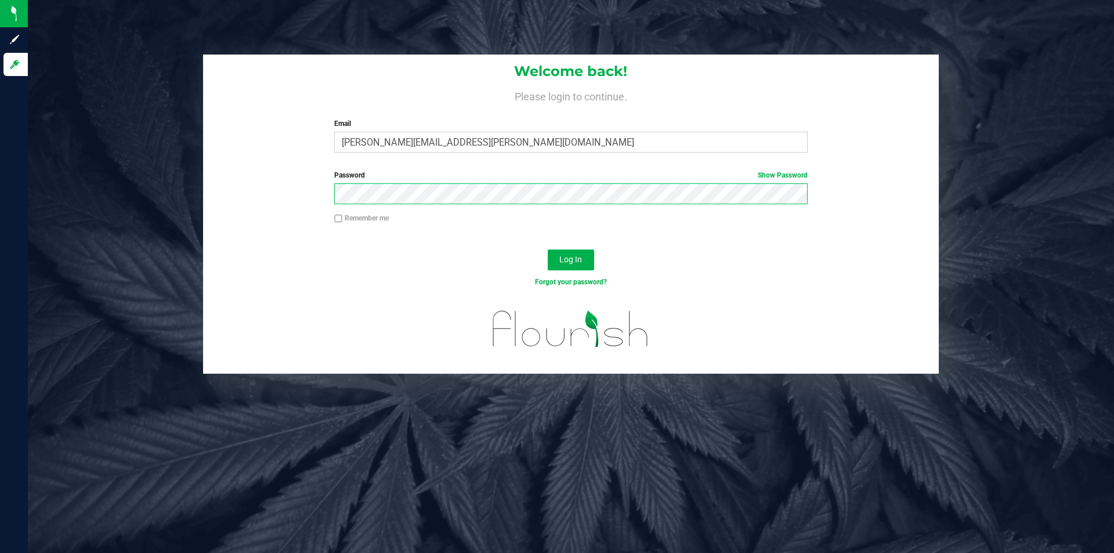
click at [548, 250] on button "Log In" at bounding box center [571, 260] width 46 height 21
